Goal: Navigation & Orientation: Find specific page/section

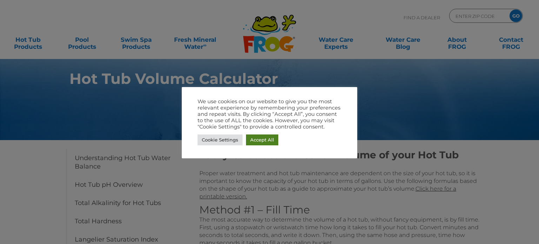
click at [255, 142] on link "Accept All" at bounding box center [262, 139] width 32 height 11
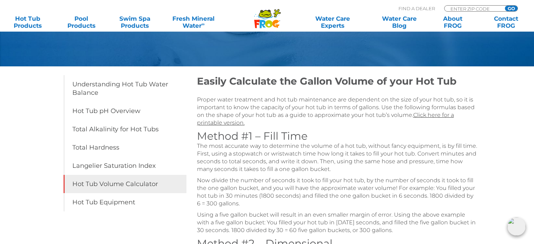
scroll to position [70, 0]
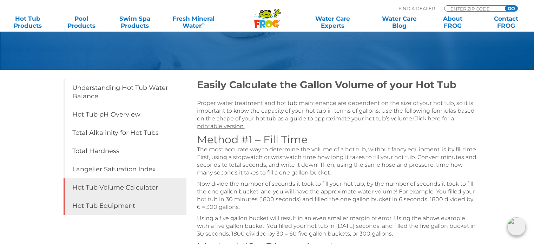
click at [101, 208] on link "Hot Tub Equipment" at bounding box center [125, 206] width 123 height 18
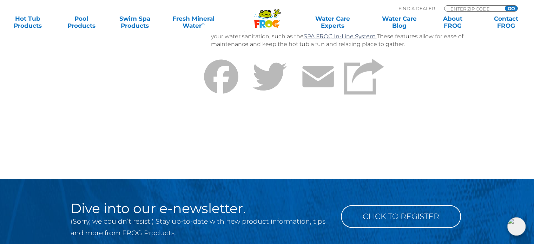
scroll to position [526, 0]
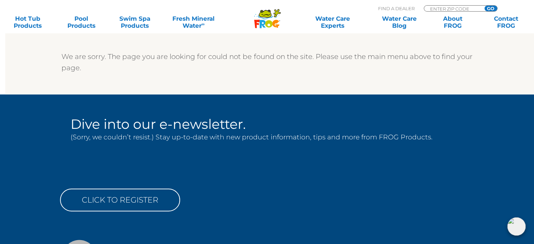
scroll to position [211, 0]
